Goal: Complete application form: Complete application form

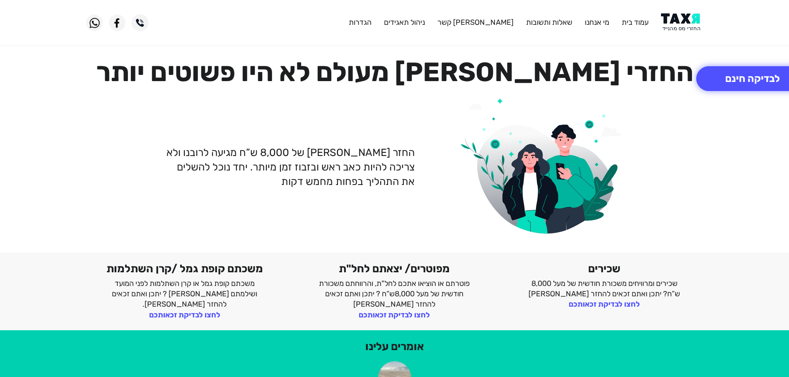
click at [684, 19] on img at bounding box center [682, 22] width 42 height 19
click at [676, 21] on img at bounding box center [682, 22] width 42 height 19
click at [733, 82] on button "לבדיקה חינם" at bounding box center [753, 78] width 113 height 25
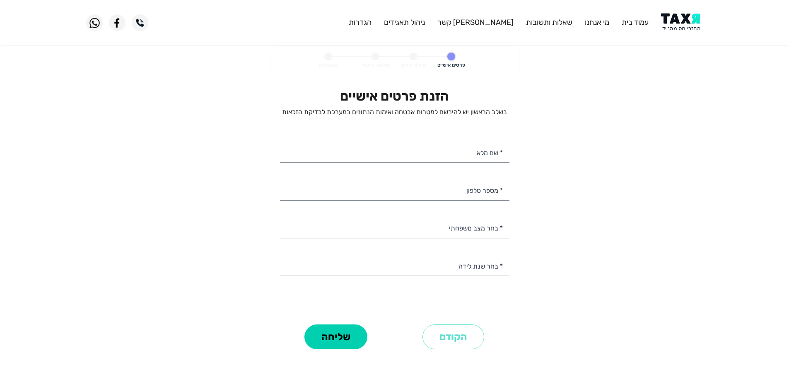
select select
click at [486, 186] on input "* מספר טלפון" at bounding box center [395, 189] width 230 height 21
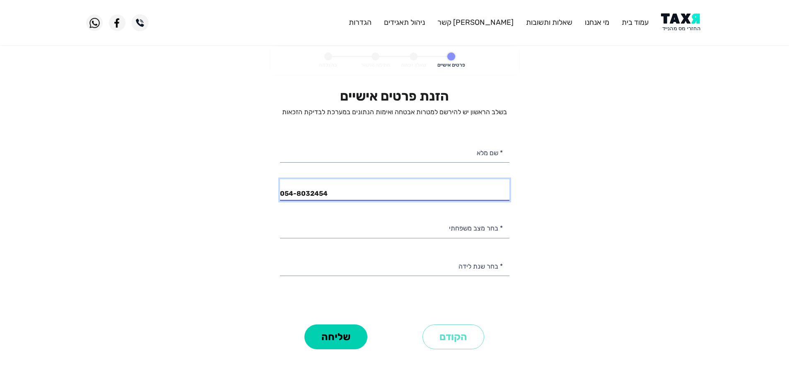
type input "054-8032454"
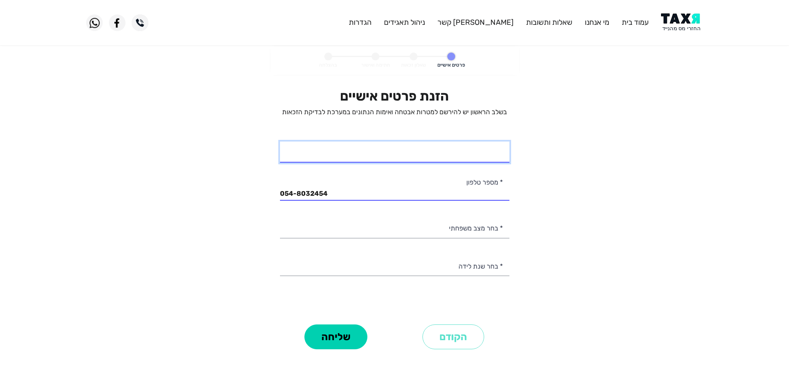
click at [474, 149] on input "* שם מלא" at bounding box center [395, 152] width 230 height 21
type input "אברהים איעד"
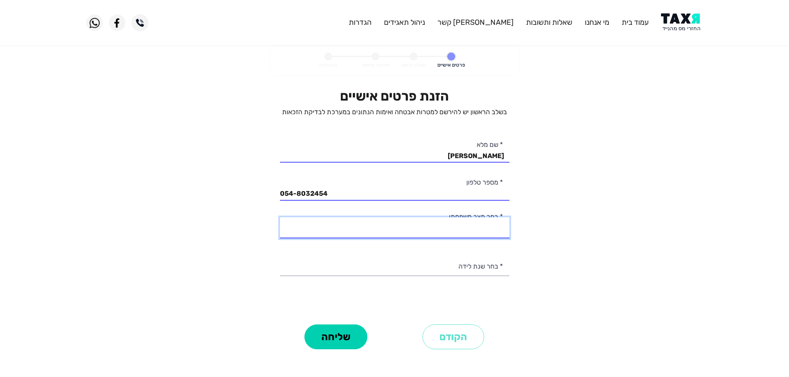
click at [480, 227] on select "רווק/ה נשוי/אה גרוש/ה אלמן/נה" at bounding box center [395, 228] width 230 height 21
select select "2: Married"
click at [280, 218] on select "רווק/ה נשוי/אה גרוש/ה אלמן/נה" at bounding box center [395, 228] width 230 height 21
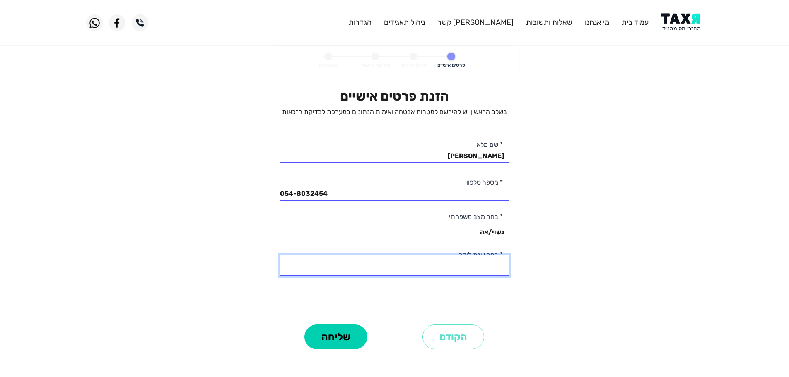
click at [487, 266] on select "2003 2002 2001 2000 1999 1998 1997 1996 1995 1994 1993 1992 1991 1990 1989 1988…" at bounding box center [395, 265] width 230 height 21
select select "5: 1999"
click at [280, 255] on select "2003 2002 2001 2000 1999 1998 1997 1996 1995 1994 1993 1992 1991 1990 1989 1988…" at bounding box center [395, 265] width 230 height 21
click at [345, 331] on button "שליחה" at bounding box center [336, 337] width 63 height 25
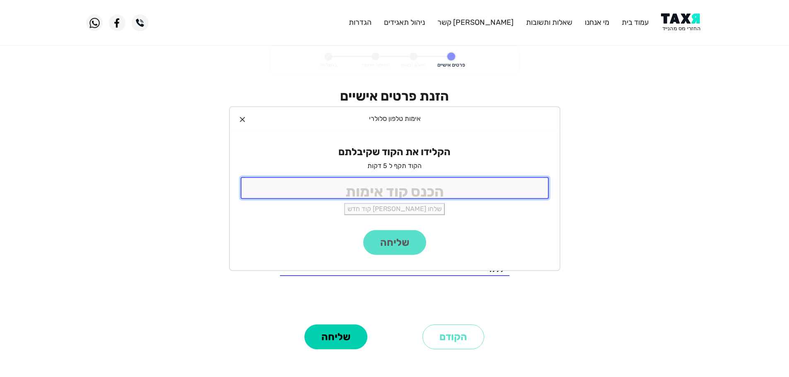
click at [396, 185] on input "tel" at bounding box center [395, 188] width 308 height 22
type input "9988"
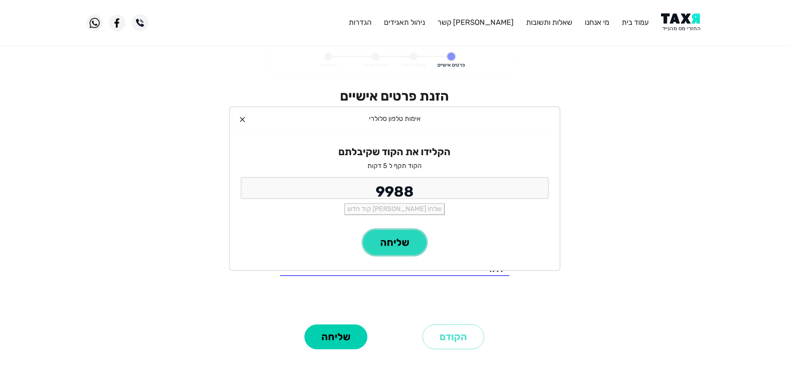
click at [406, 237] on button "שליחה" at bounding box center [394, 242] width 63 height 25
